Goal: Transaction & Acquisition: Purchase product/service

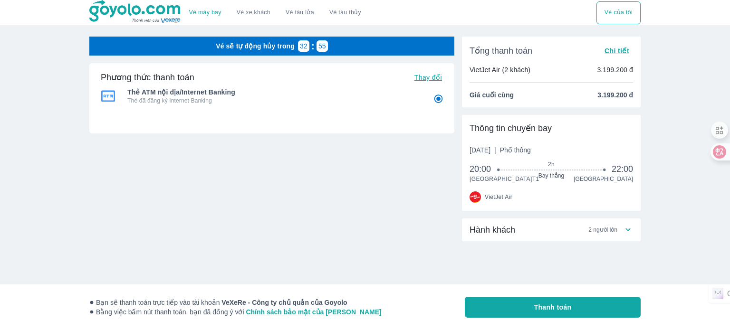
click at [115, 3] on img at bounding box center [135, 12] width 92 height 24
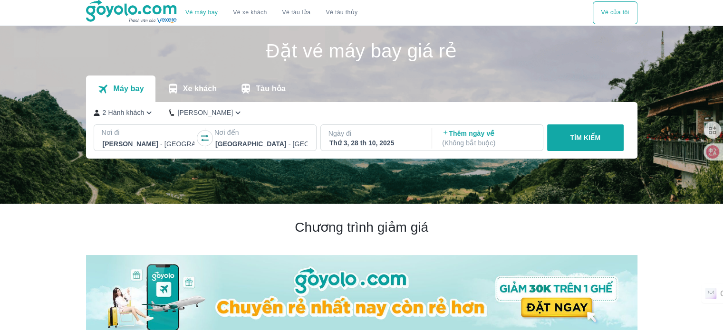
click at [203, 138] on icon "button" at bounding box center [205, 139] width 10 height 10
click at [374, 141] on div "Thứ 3, 28 th 10, 2025" at bounding box center [375, 143] width 92 height 10
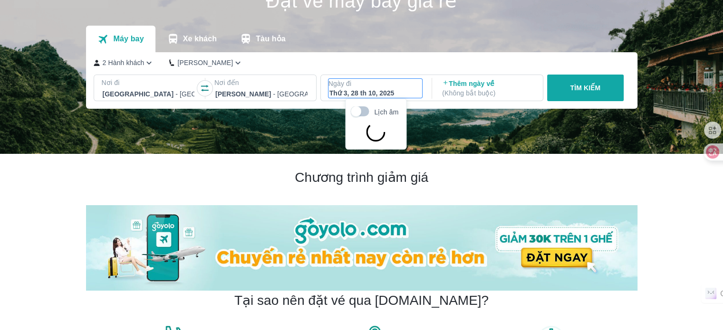
scroll to position [55, 0]
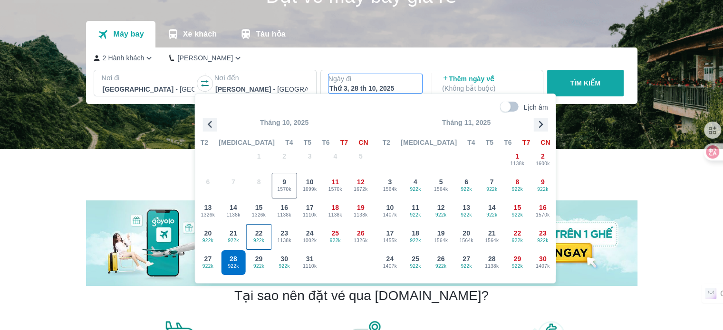
click at [257, 237] on span "922k" at bounding box center [259, 241] width 25 height 8
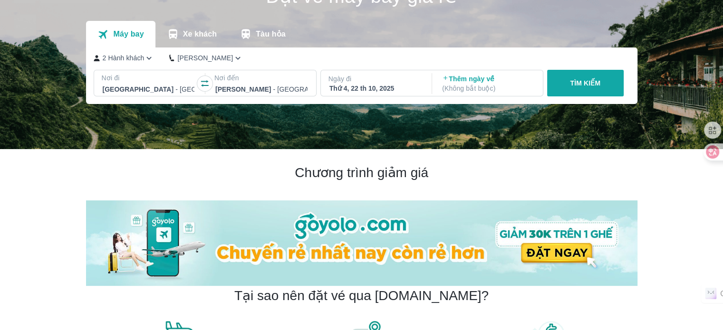
click at [598, 79] on p "TÌM KIẾM" at bounding box center [585, 83] width 30 height 10
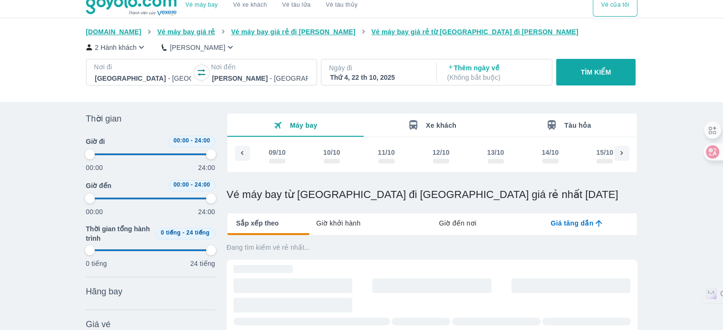
scroll to position [0, 434]
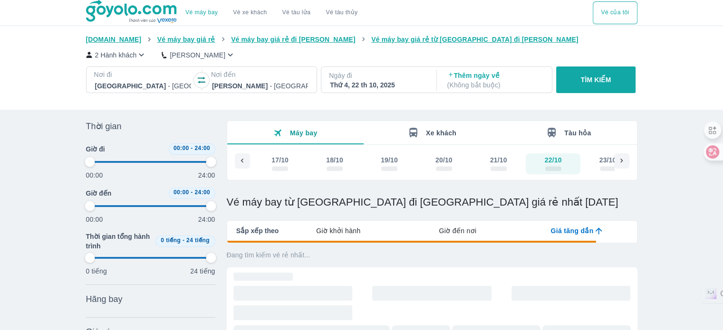
type input "97.9166666666667"
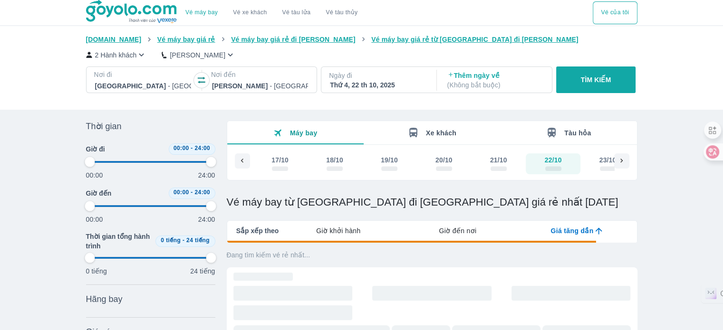
type input "97.9166666666667"
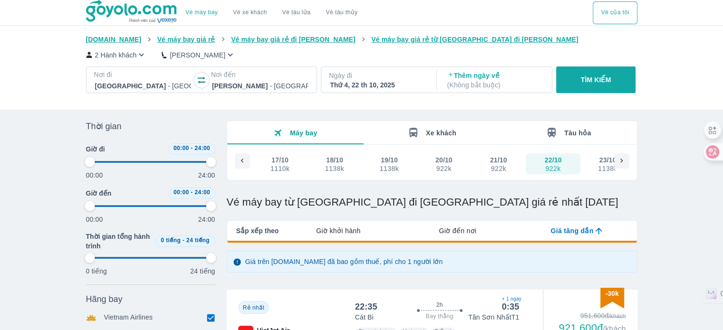
type input "97.9166666666667"
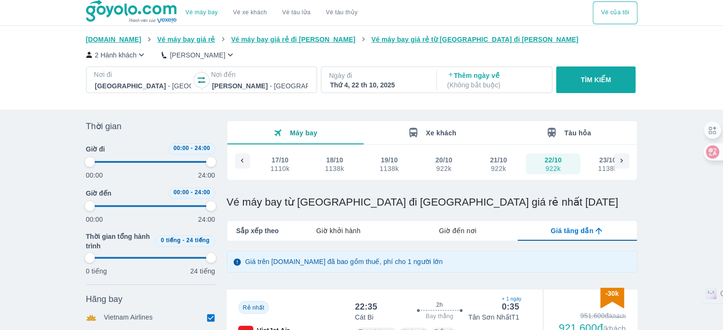
type input "97.9166666666667"
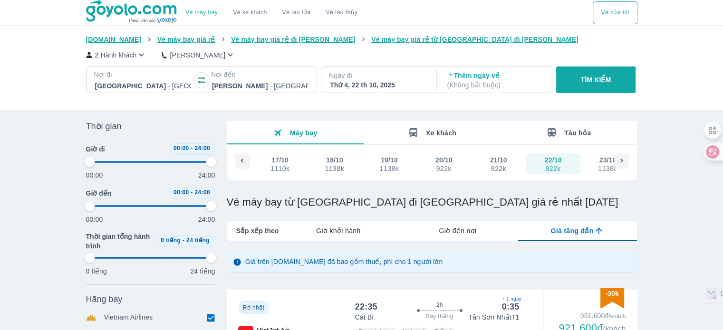
type input "97.9166666666667"
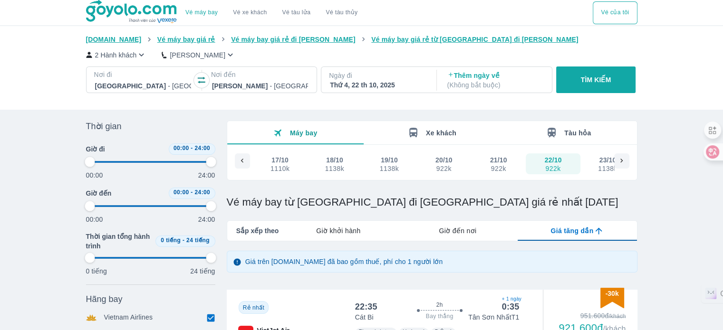
type input "97.9166666666667"
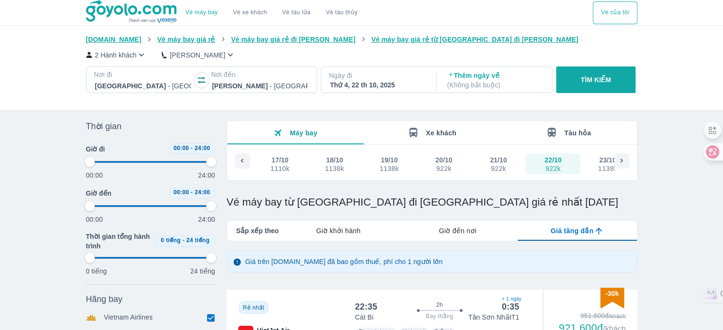
type input "97.9166666666667"
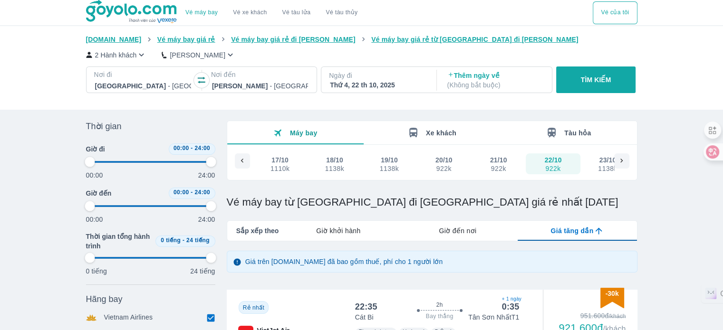
type input "97.9166666666667"
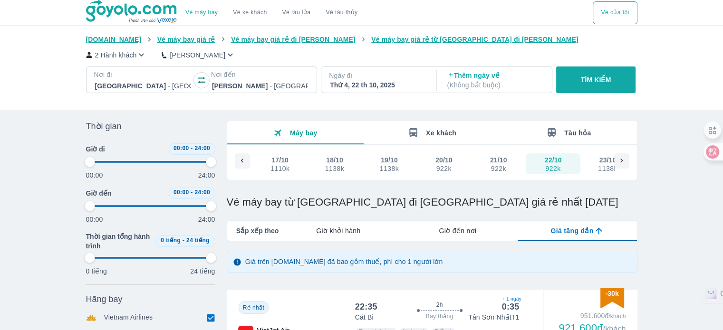
type input "97.9166666666667"
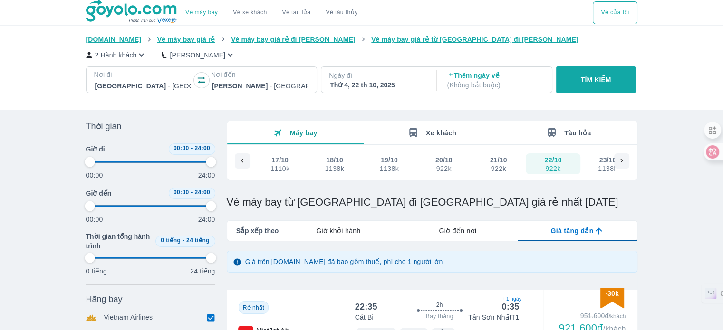
type input "97.9166666666667"
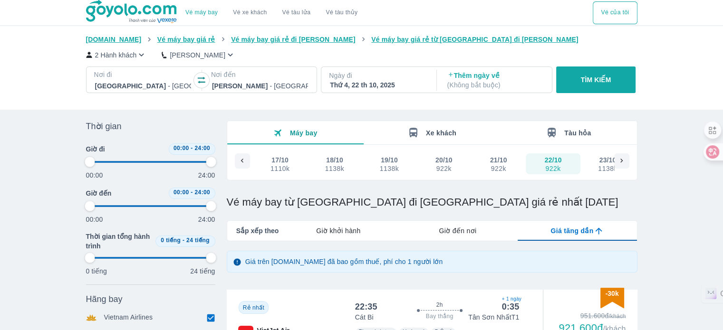
type input "97.9166666666667"
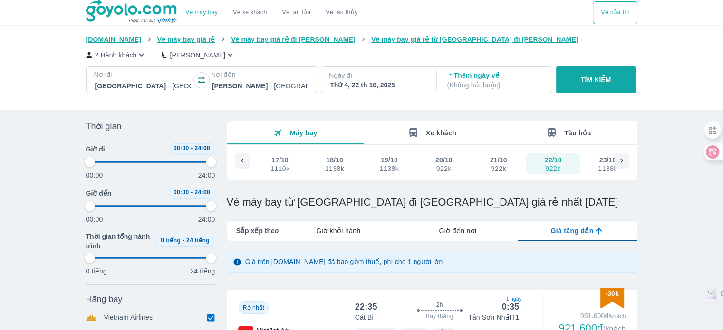
type input "97.9166666666667"
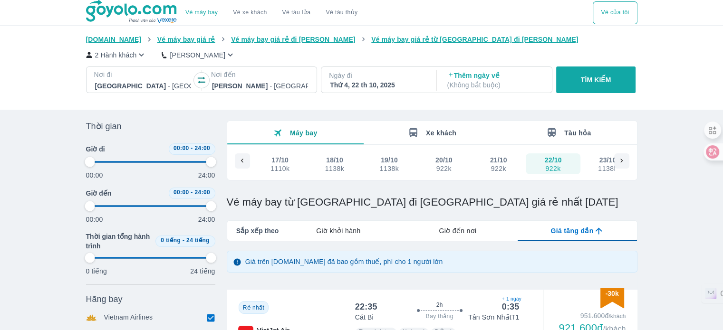
type input "97.9166666666667"
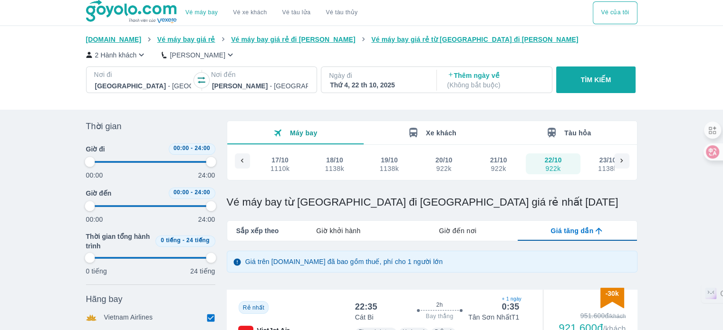
type input "97.9166666666667"
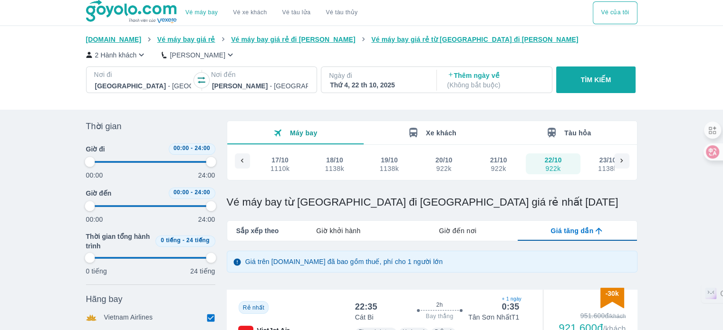
type input "97.9166666666667"
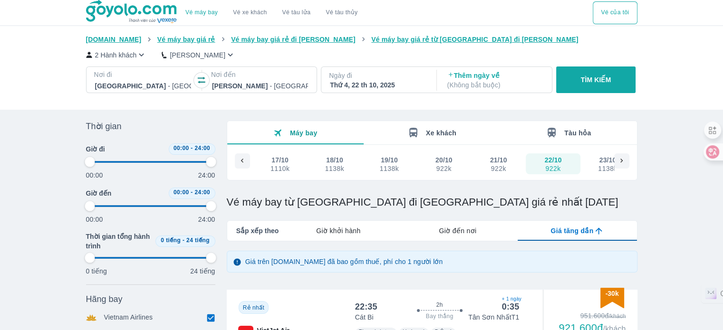
type input "97.9166666666667"
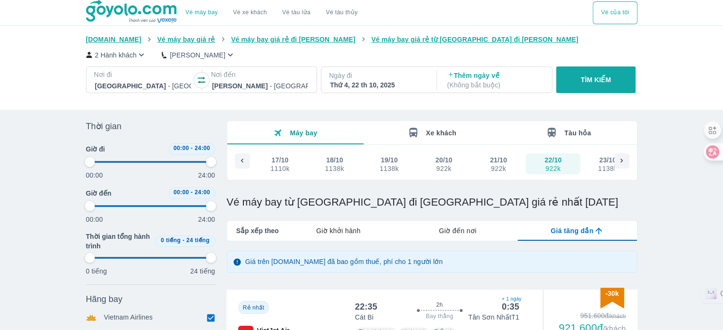
type input "97.9166666666667"
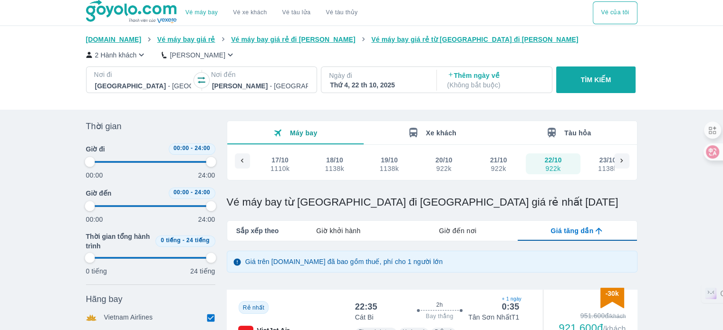
type input "97.9166666666667"
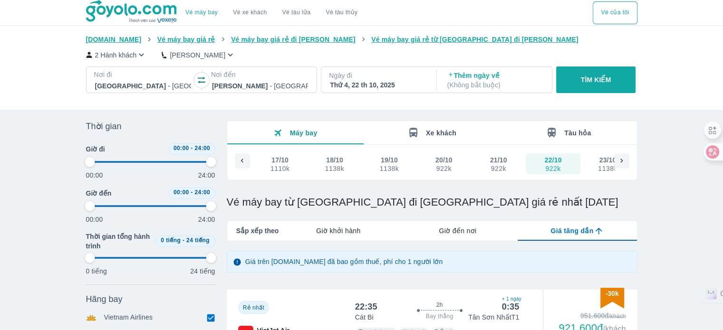
type input "97.9166666666667"
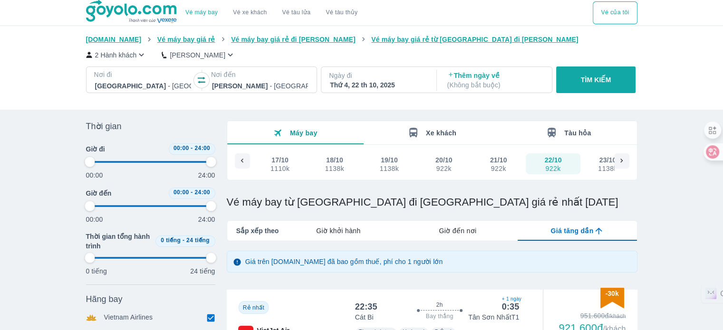
type input "97.9166666666667"
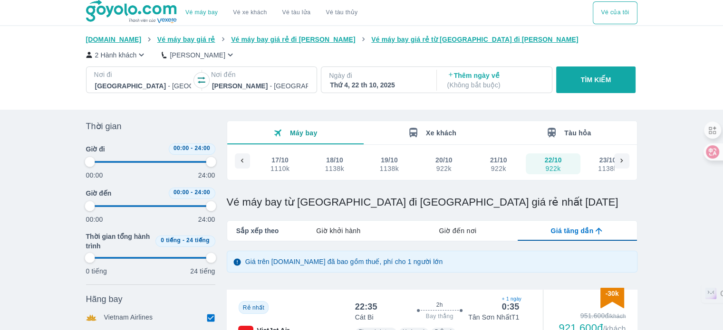
type input "97.9166666666667"
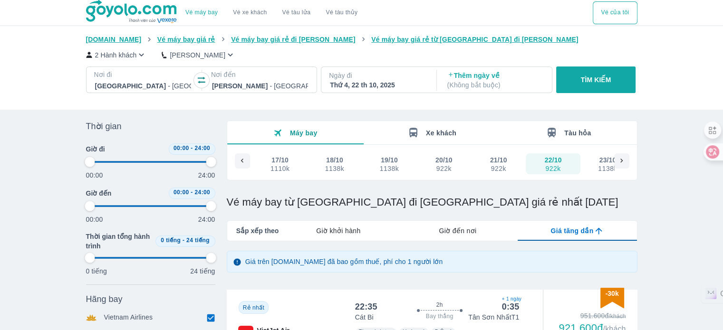
scroll to position [143, 0]
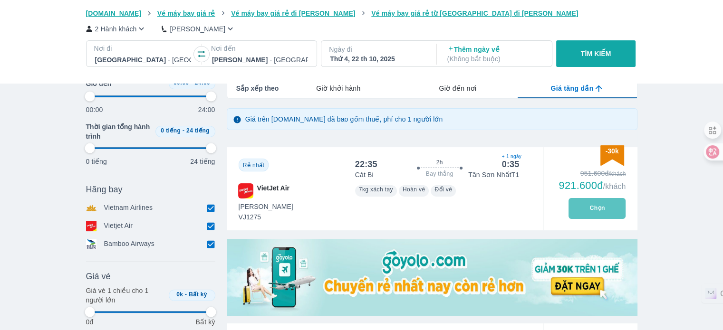
click at [598, 205] on button "Chọn" at bounding box center [597, 208] width 57 height 21
type input "97.9166666666667"
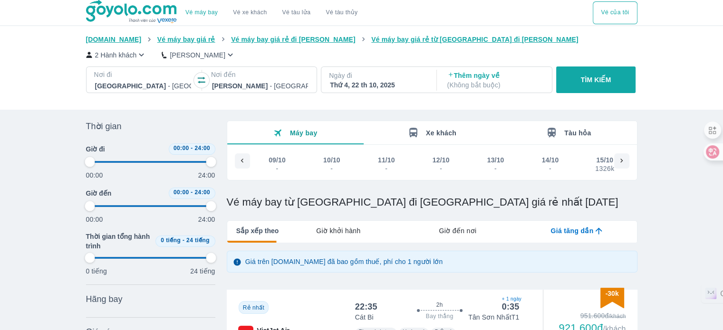
scroll to position [0, 434]
type input "97.9166666666667"
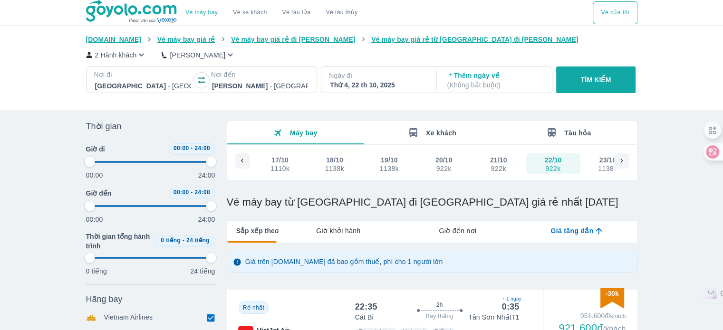
type input "97.9166666666667"
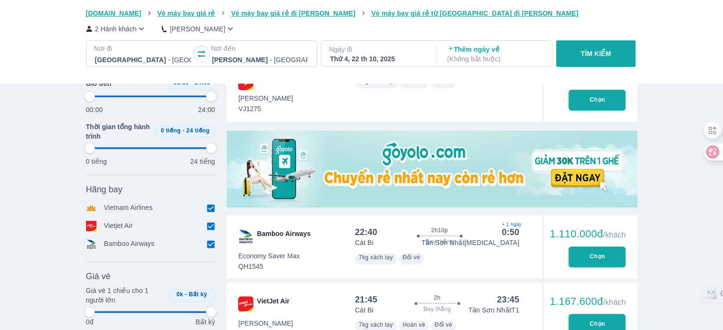
type input "97.9166666666667"
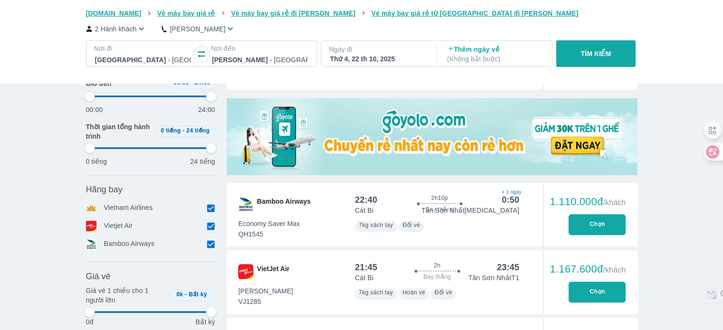
type input "97.9166666666667"
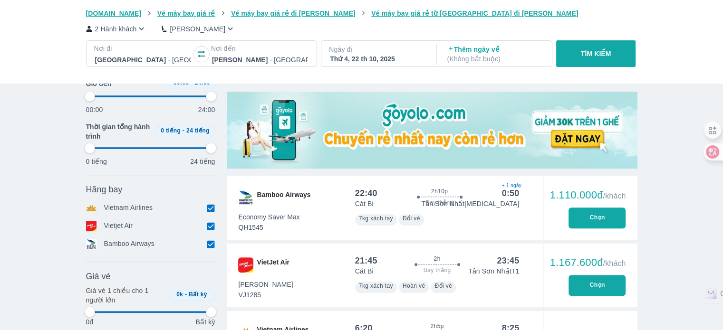
scroll to position [0, 0]
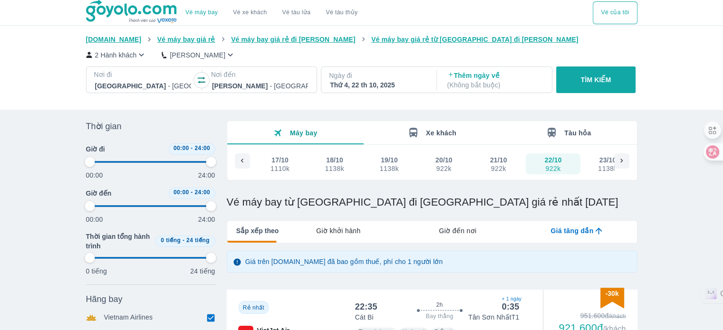
type input "97.9166666666667"
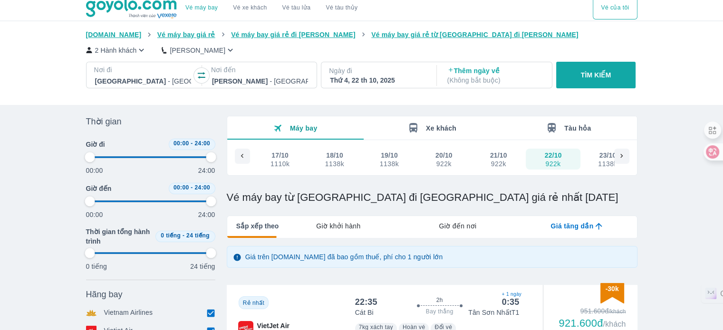
type input "97.9166666666667"
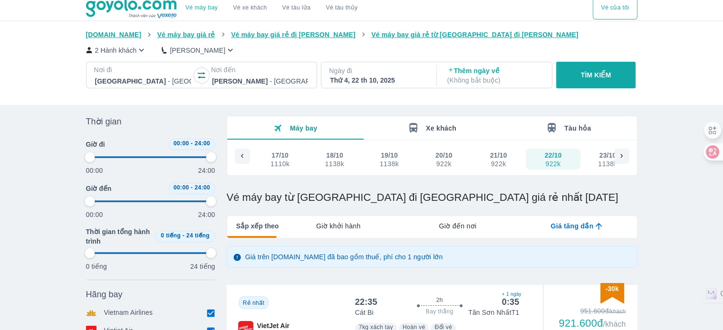
type input "97.9166666666667"
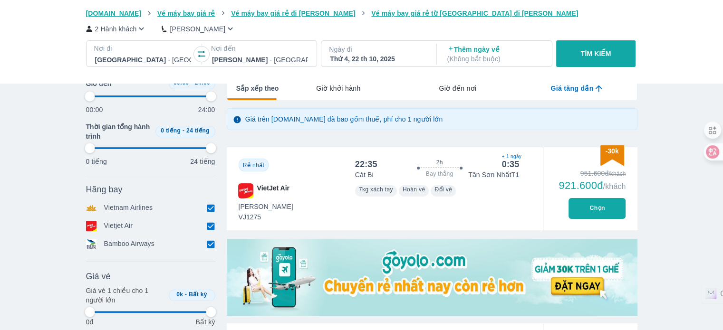
type input "97.9166666666667"
click at [589, 212] on button "Chọn" at bounding box center [597, 208] width 57 height 21
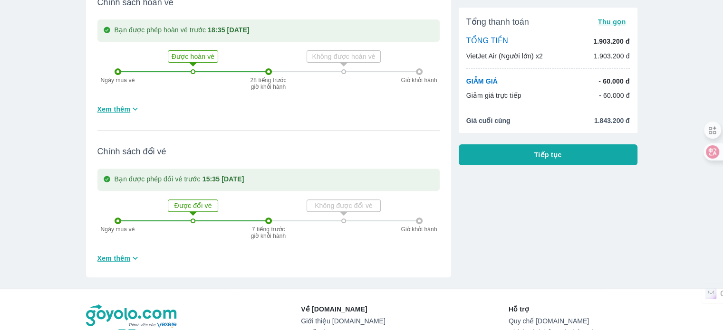
scroll to position [417, 0]
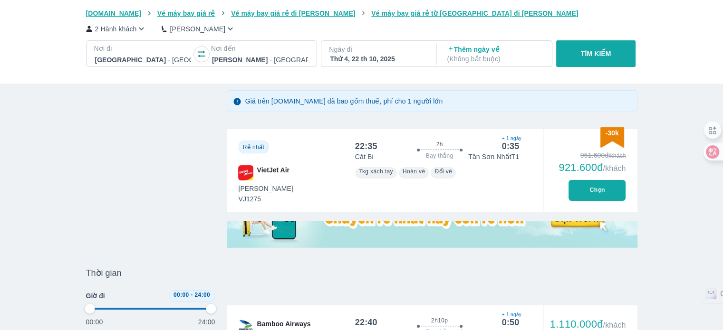
scroll to position [0, 434]
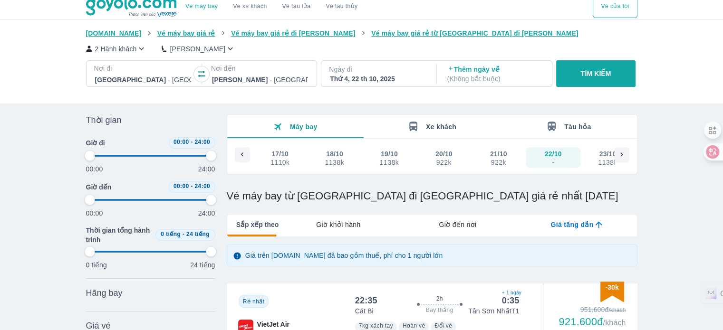
type input "97.9166666666667"
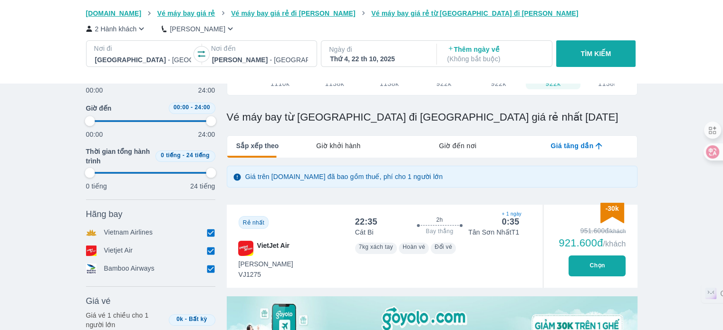
type input "97.9166666666667"
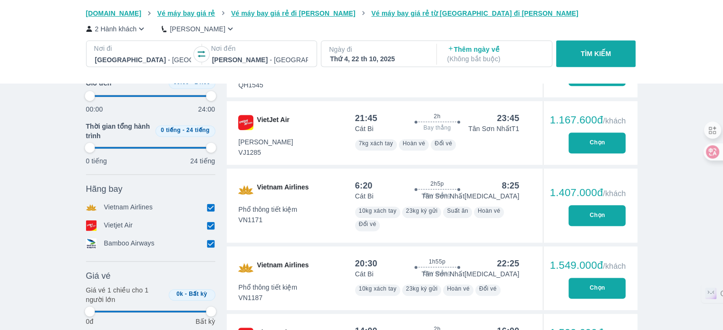
type input "97.9166666666667"
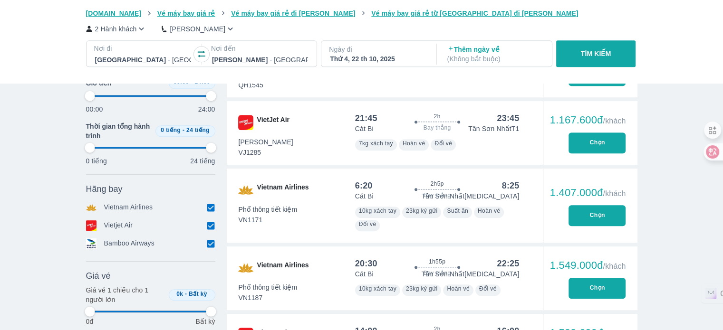
type input "97.9166666666667"
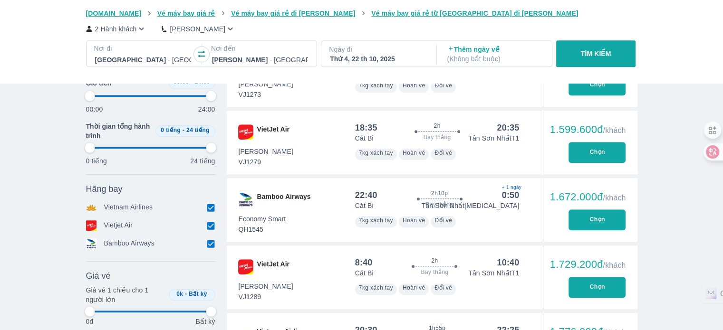
scroll to position [718, 0]
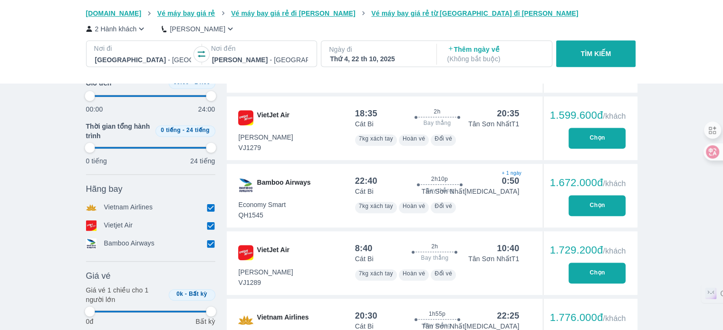
type input "97.9166666666667"
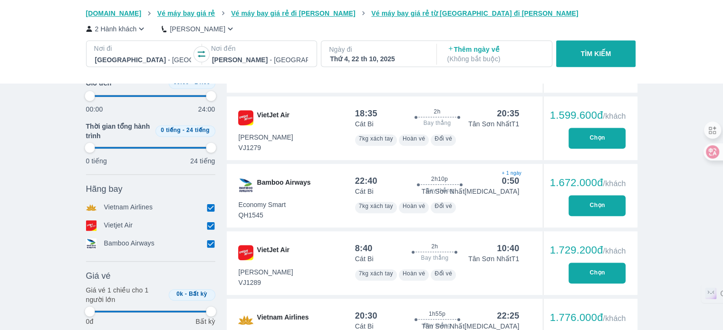
type input "97.9166666666667"
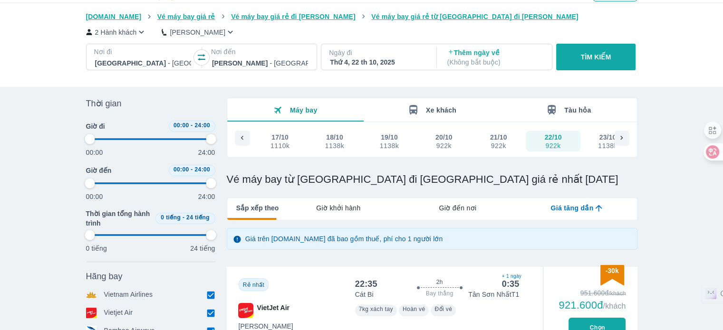
scroll to position [0, 0]
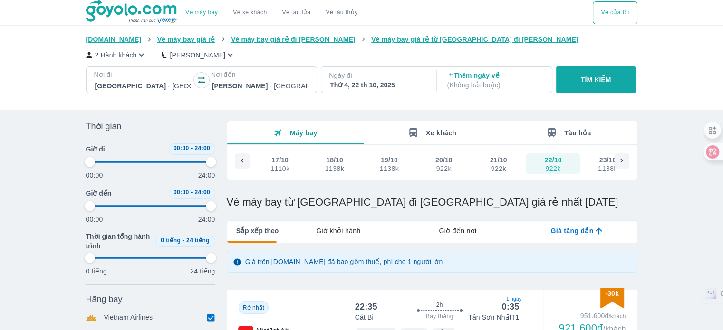
type input "97.9166666666667"
click at [188, 58] on p "[PERSON_NAME]" at bounding box center [198, 55] width 56 height 10
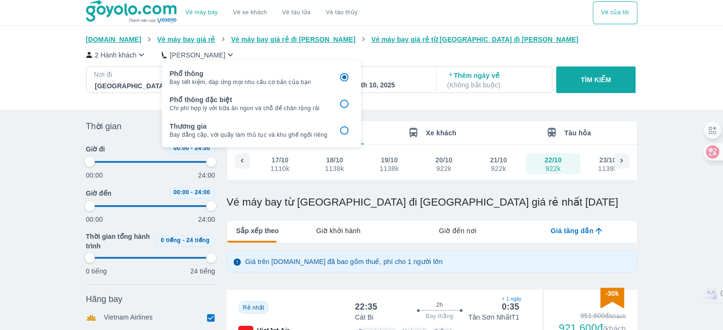
type input "97.9166666666667"
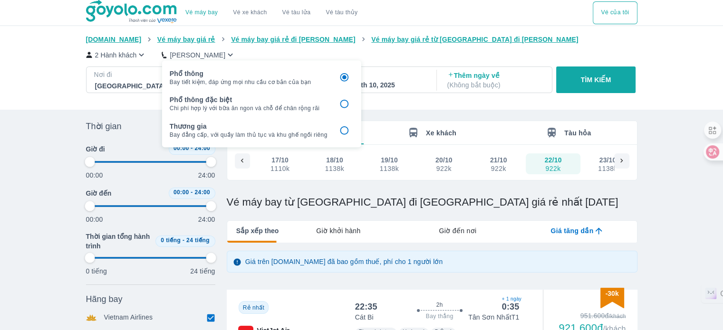
type input "97.9166666666667"
click at [211, 106] on span "Chi phí hợp lý với bữa ăn ngon và chỗ để chân rộng rãi" at bounding box center [249, 109] width 158 height 8
type input "97.9166666666667"
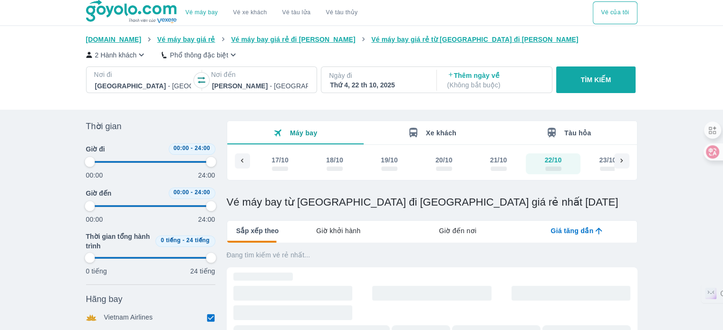
type input "97.9166666666667"
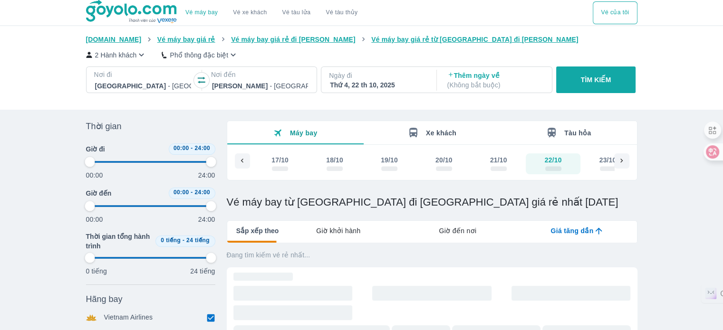
type input "97.9166666666667"
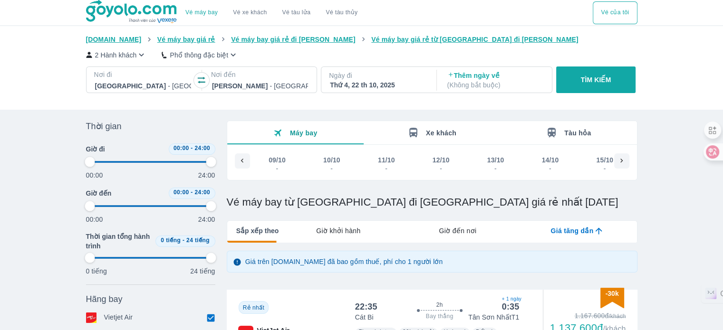
scroll to position [0, 434]
type input "97.9166666666667"
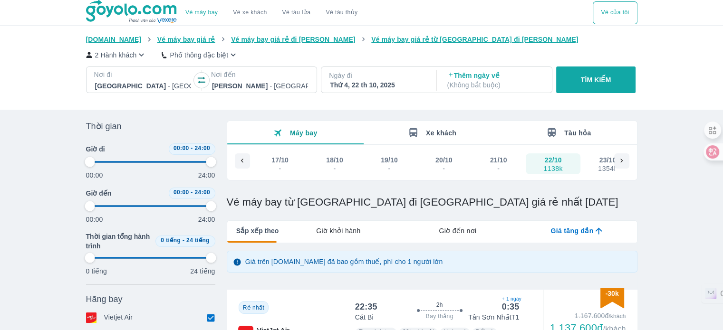
type input "97.9166666666667"
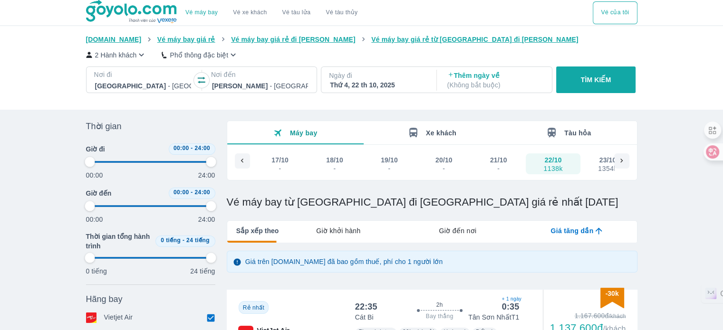
scroll to position [143, 0]
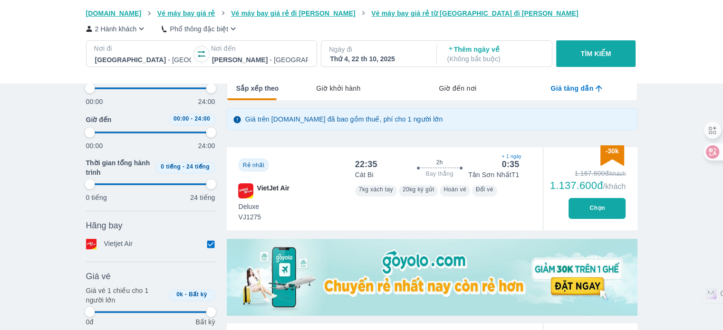
type input "97.9166666666667"
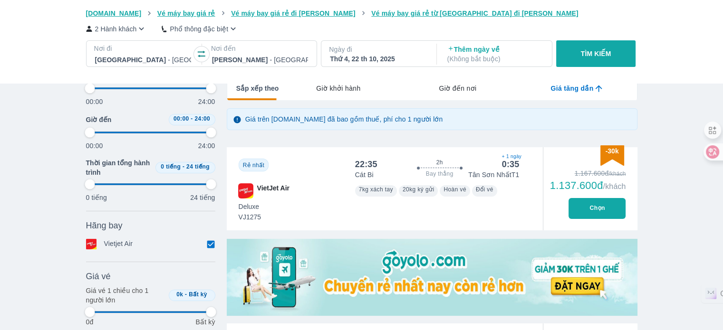
type input "97.9166666666667"
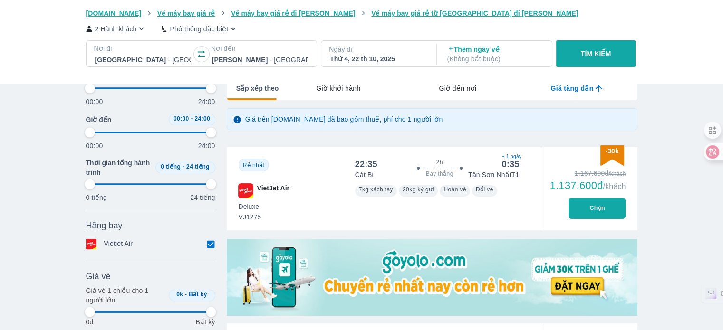
type input "97.9166666666667"
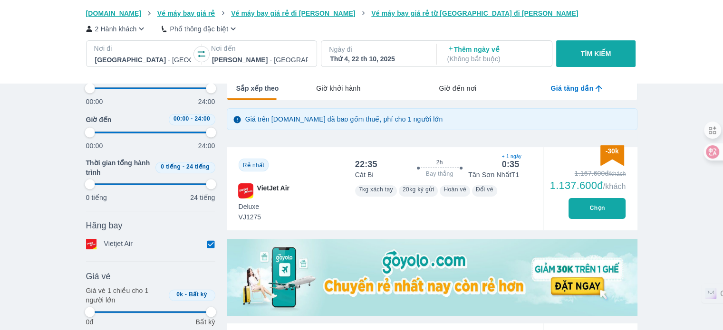
type input "97.9166666666667"
click at [598, 203] on button "Chọn" at bounding box center [597, 208] width 57 height 21
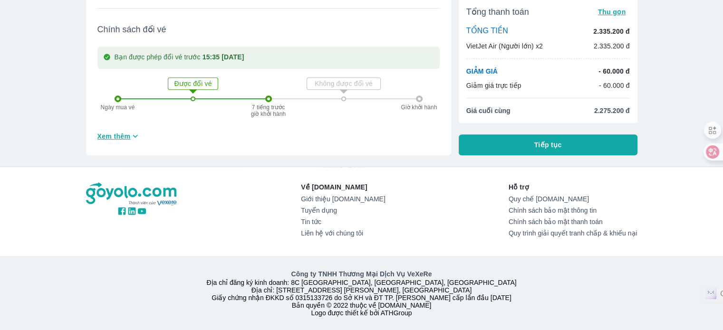
scroll to position [435, 0]
click at [533, 135] on button "Tiếp tục" at bounding box center [548, 145] width 179 height 21
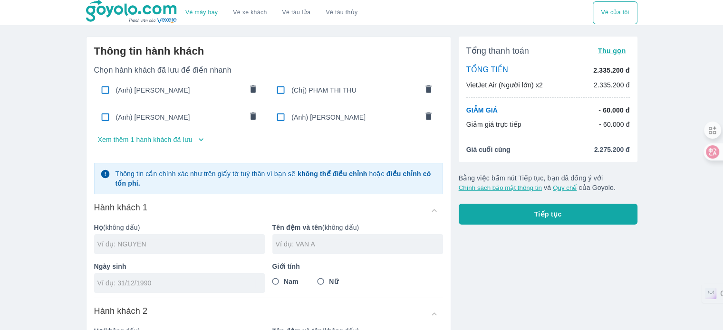
click at [189, 138] on p "Xem thêm 1 hành khách đã lưu" at bounding box center [145, 140] width 95 height 10
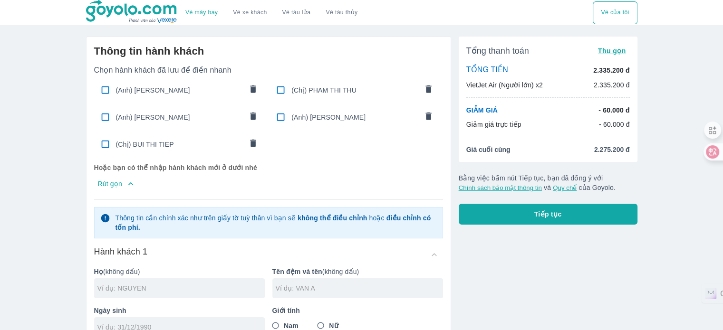
click at [103, 144] on input "checkbox" at bounding box center [105, 144] width 19 height 19
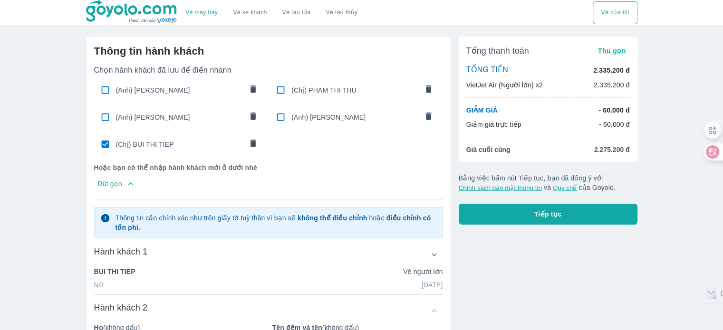
click at [280, 118] on input "checkbox" at bounding box center [280, 117] width 19 height 19
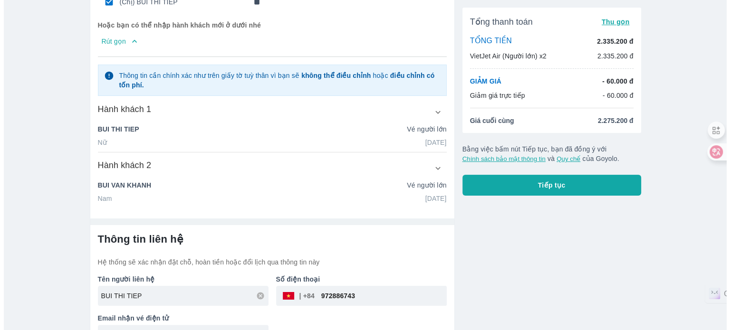
scroll to position [165, 0]
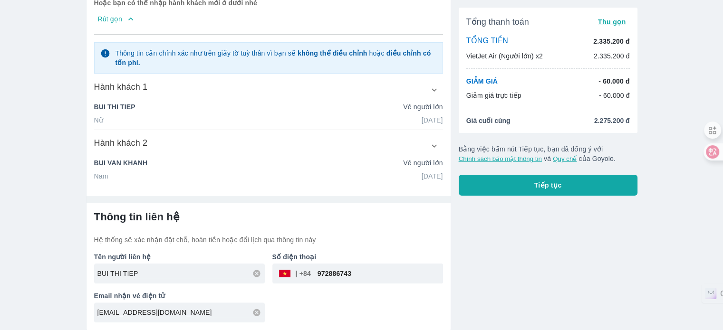
click at [527, 185] on button "Tiếp tục" at bounding box center [548, 185] width 179 height 21
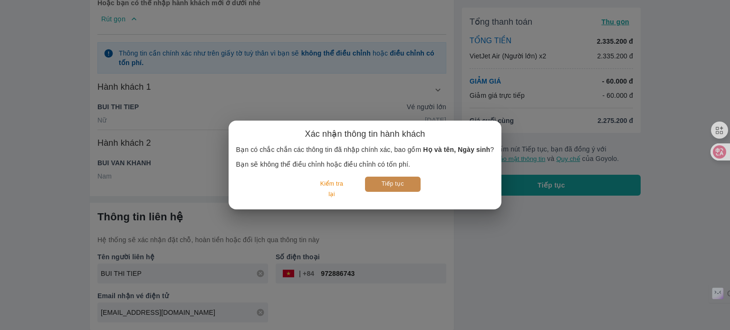
click at [393, 184] on button "Tiếp tục" at bounding box center [393, 184] width 56 height 15
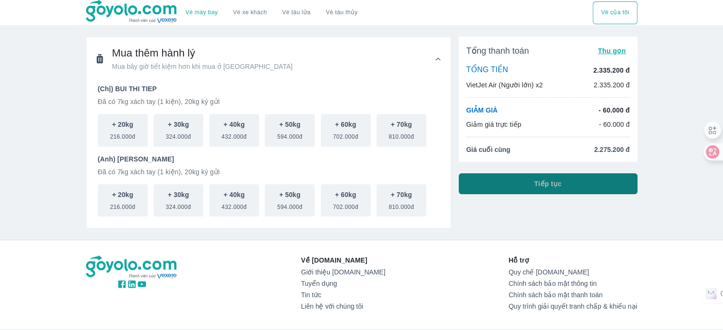
click at [513, 184] on button "Tiếp tục" at bounding box center [548, 184] width 179 height 21
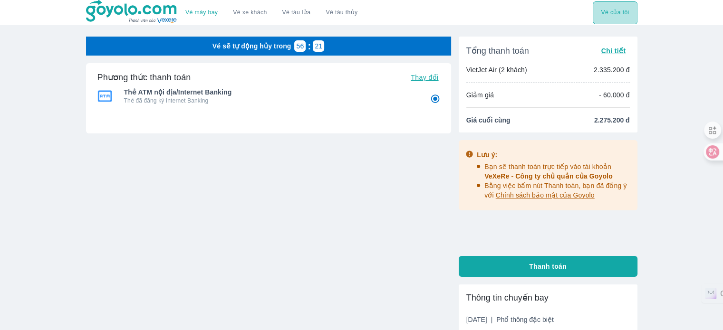
click at [616, 15] on button "Vé của tôi" at bounding box center [615, 12] width 44 height 23
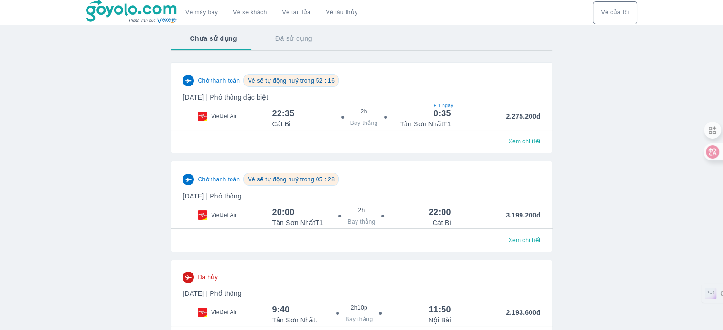
click at [154, 14] on img at bounding box center [132, 12] width 92 height 24
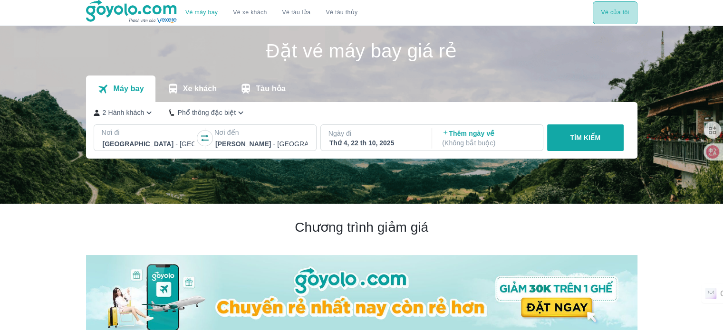
click at [608, 11] on button "Vé của tôi" at bounding box center [615, 12] width 44 height 23
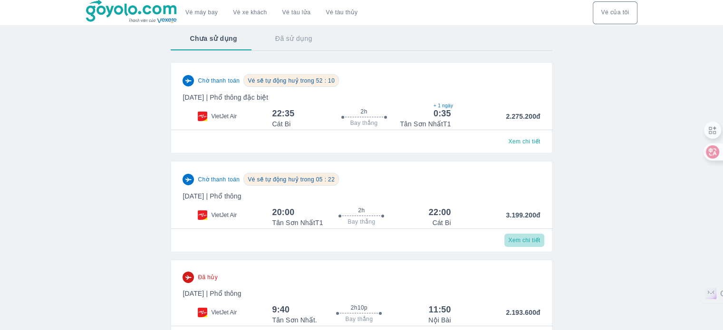
click at [517, 239] on span "Xem chi tiết" at bounding box center [524, 241] width 32 height 8
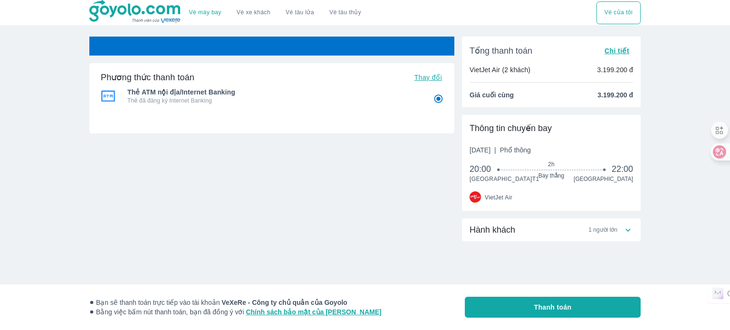
radio input "false"
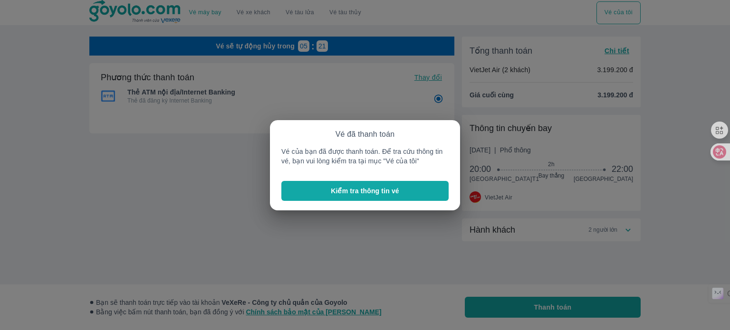
click at [367, 191] on p "Kiểm tra thông tin vé" at bounding box center [365, 191] width 68 height 10
